Goal: Find specific page/section: Find specific page/section

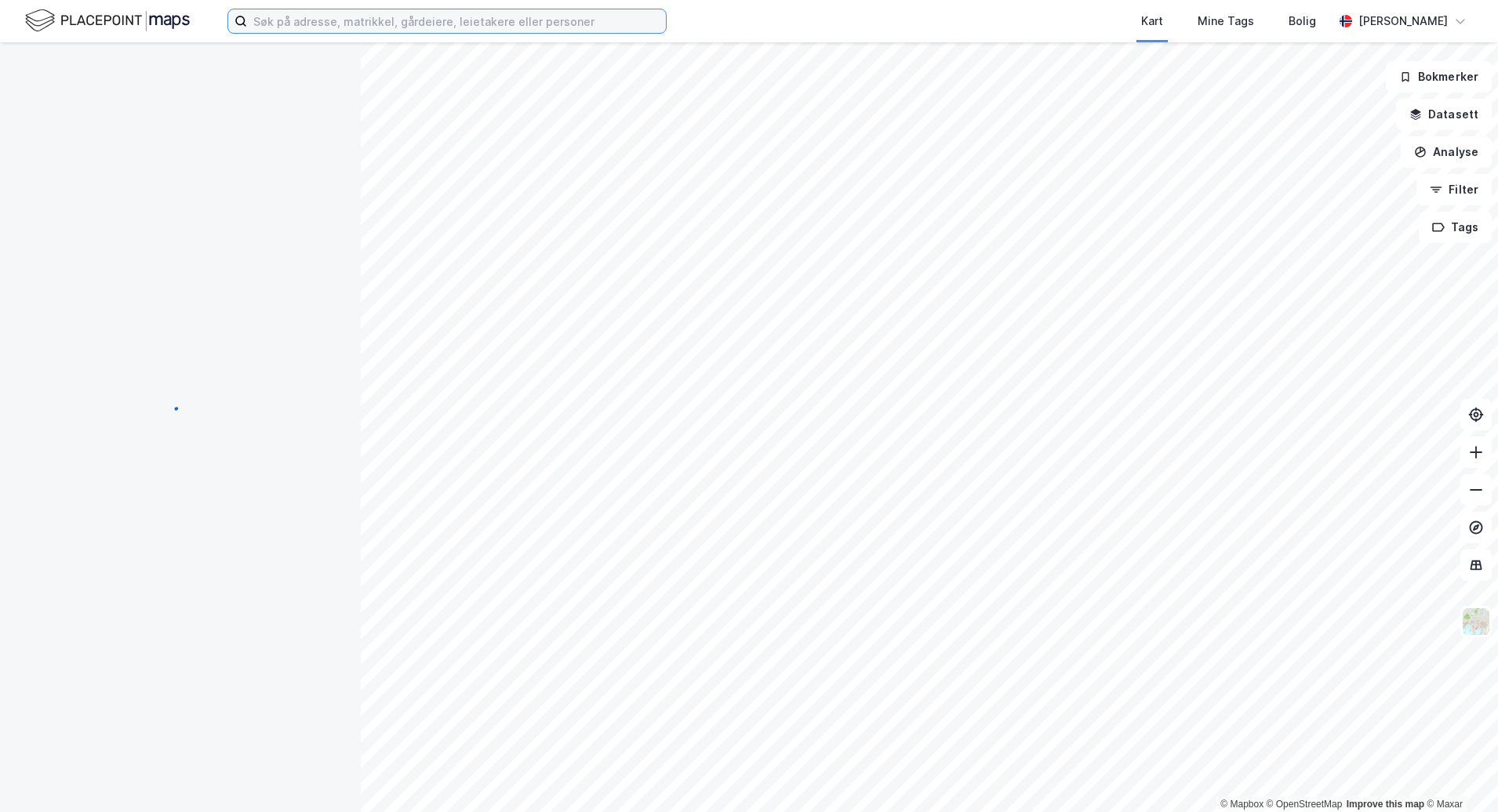
click at [362, 12] on input at bounding box center [456, 21] width 419 height 24
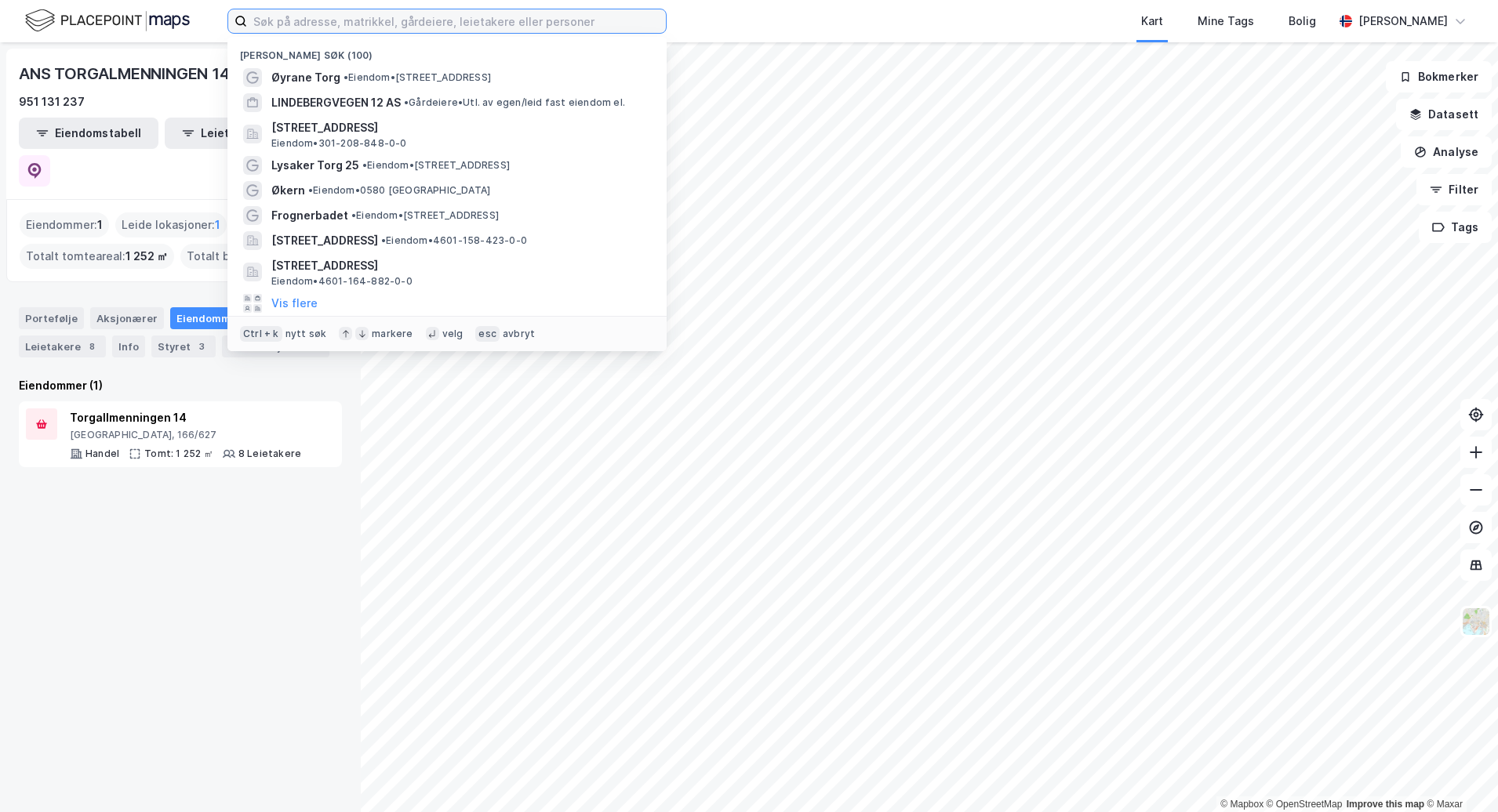
click at [286, 20] on input at bounding box center [456, 21] width 419 height 24
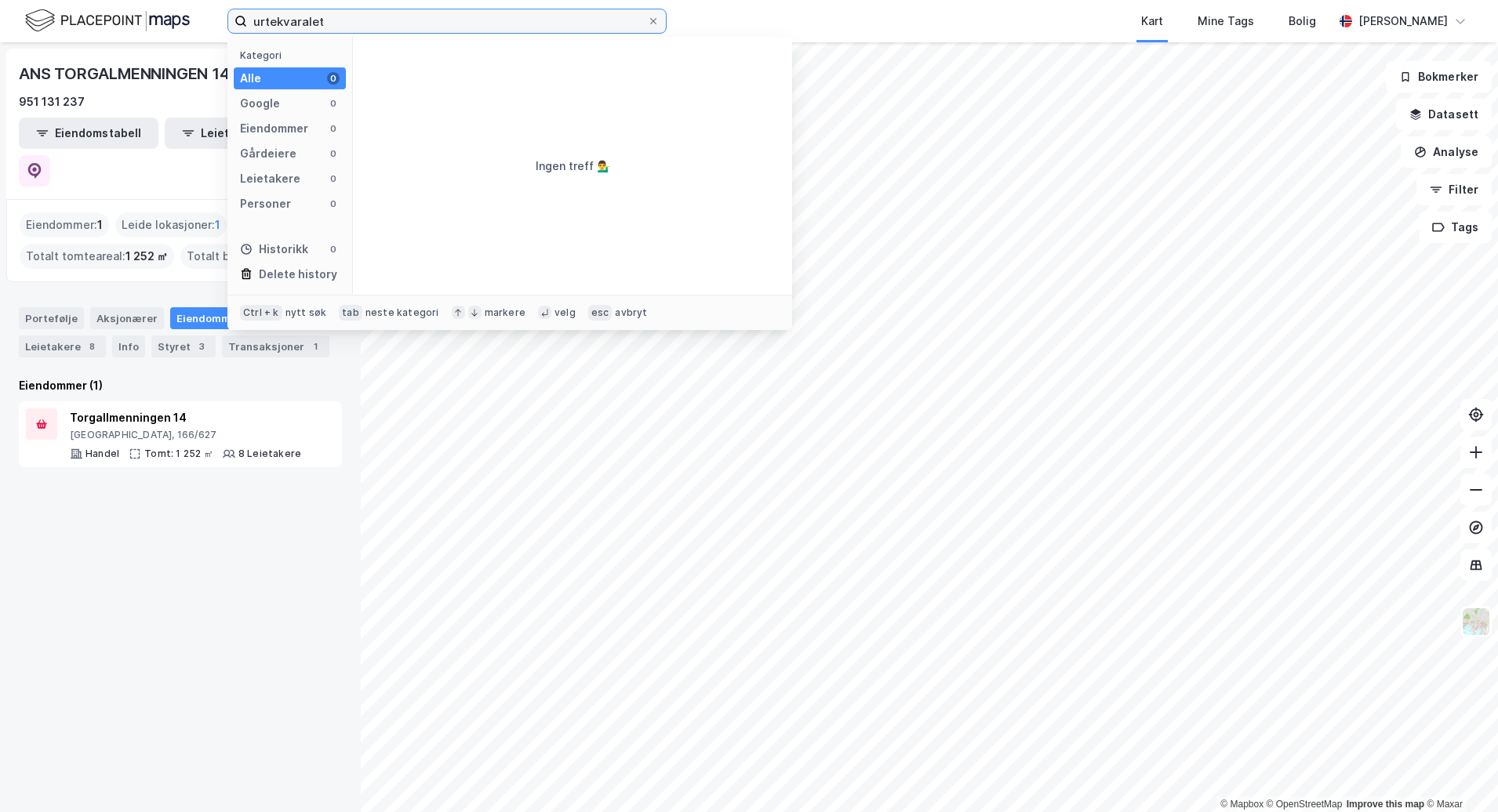
type input "urtekvaralet"
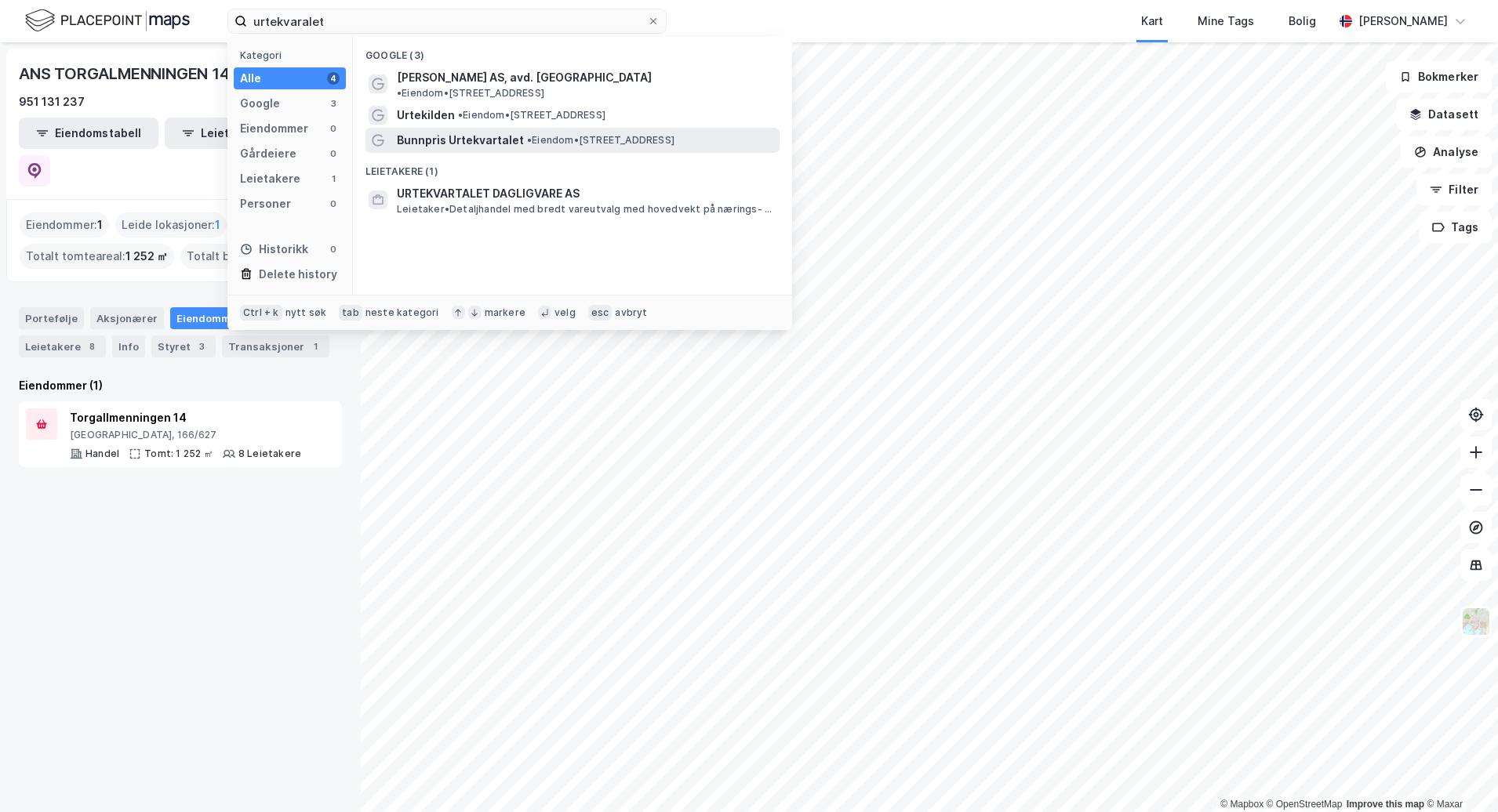
click at [600, 134] on span "• Eiendom • [STREET_ADDRESS]" at bounding box center [601, 140] width 148 height 13
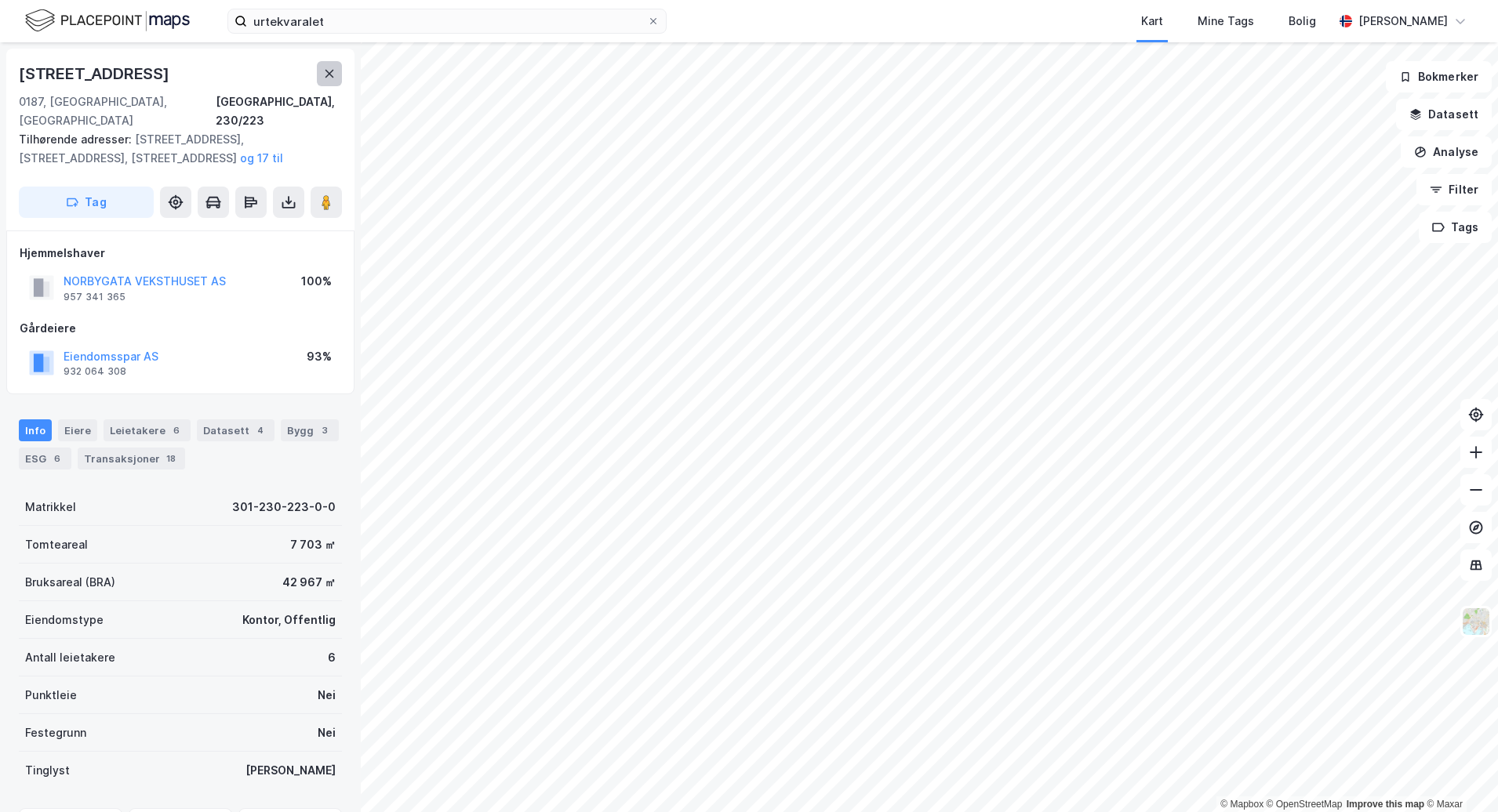
click at [339, 84] on button at bounding box center [329, 73] width 25 height 25
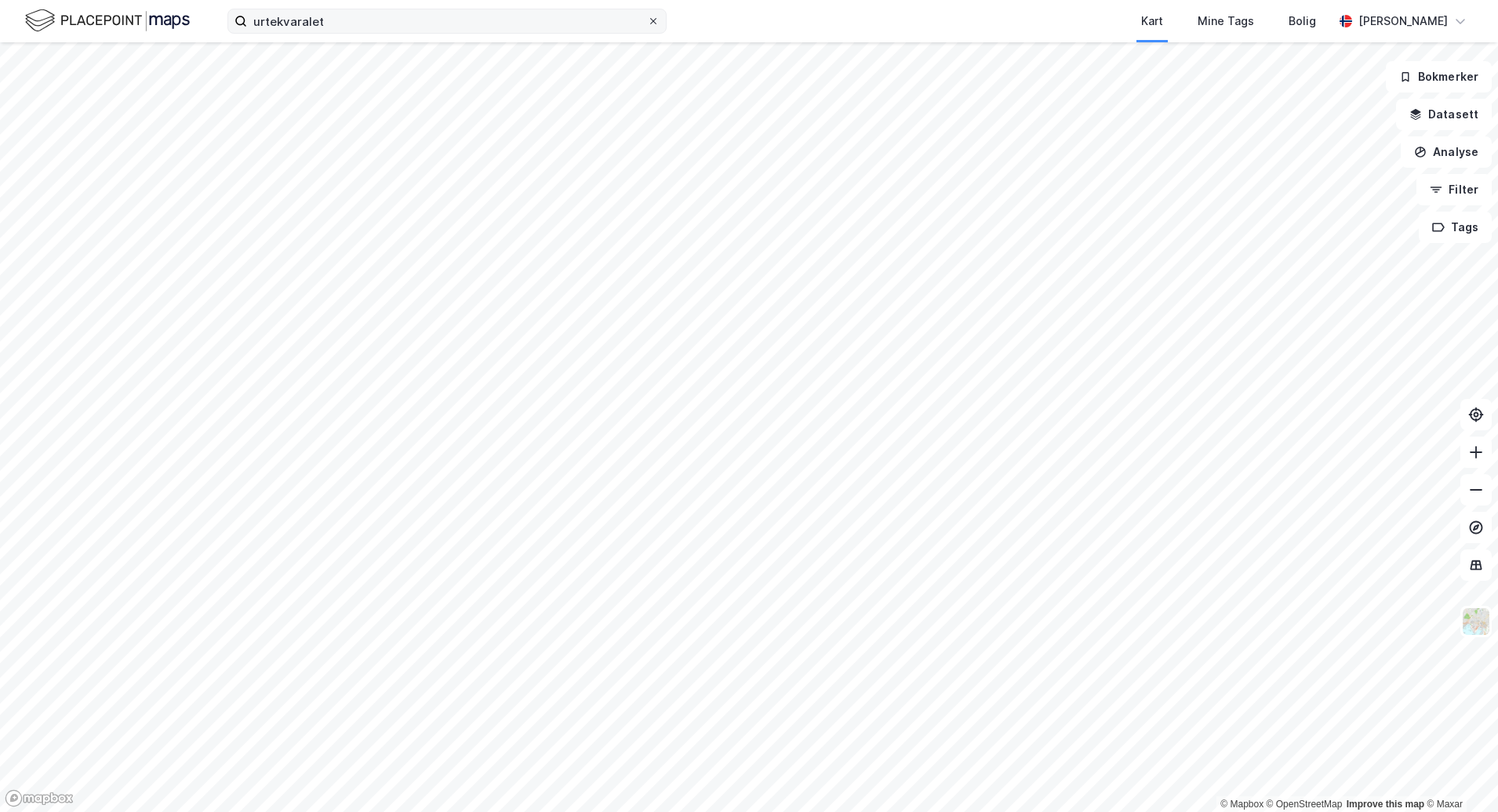
click at [653, 24] on icon at bounding box center [653, 20] width 9 height 9
click at [647, 24] on input "urtekvaralet" at bounding box center [447, 21] width 400 height 24
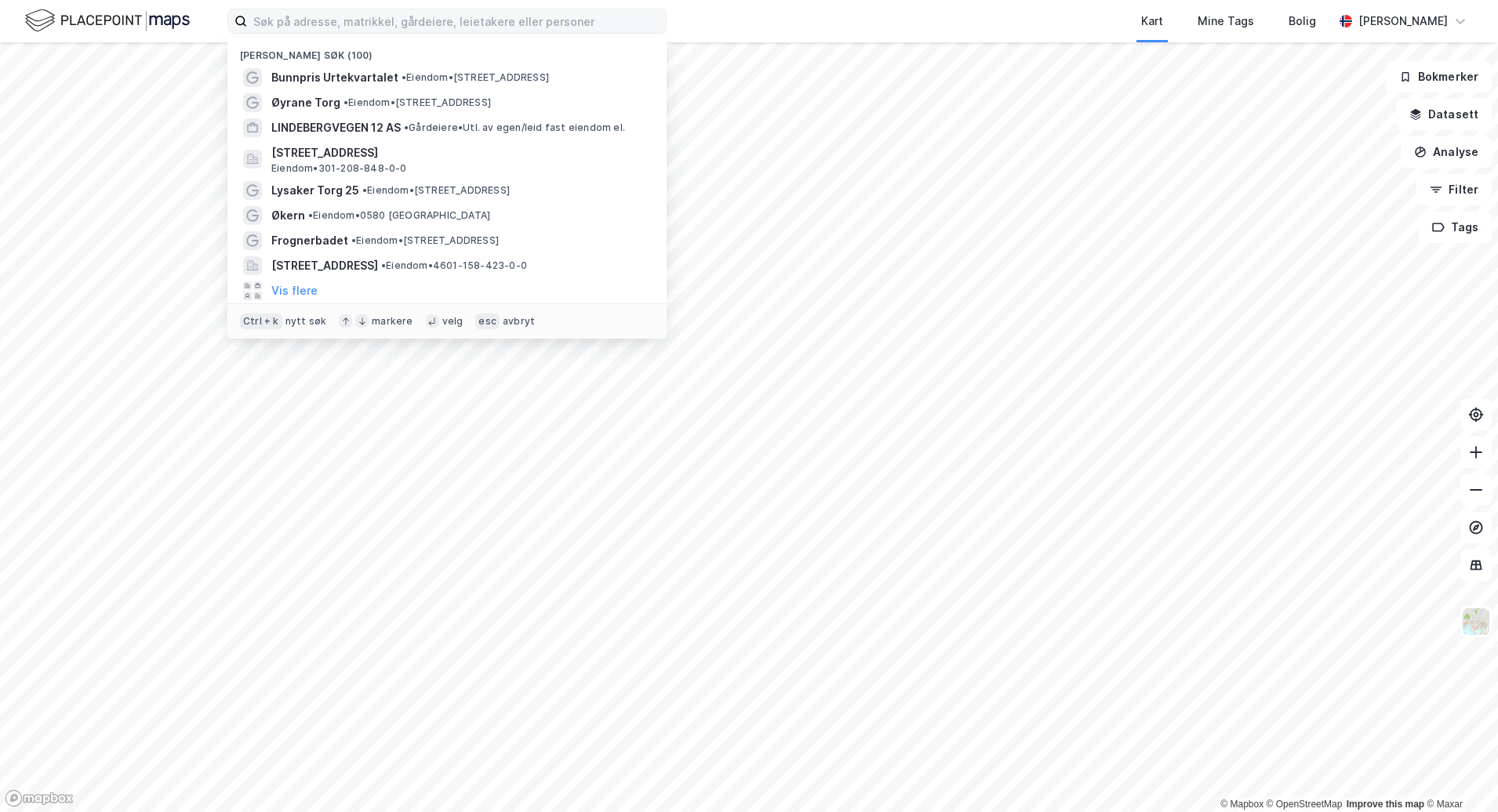
click at [804, 32] on div "Kart Mine Tags Bolig" at bounding box center [1037, 21] width 592 height 42
